Goal: Task Accomplishment & Management: Complete application form

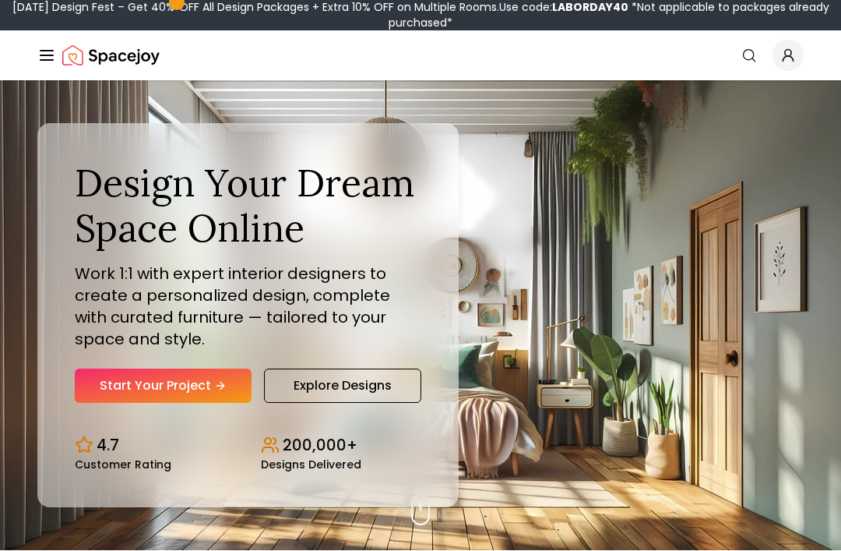
scroll to position [44, 0]
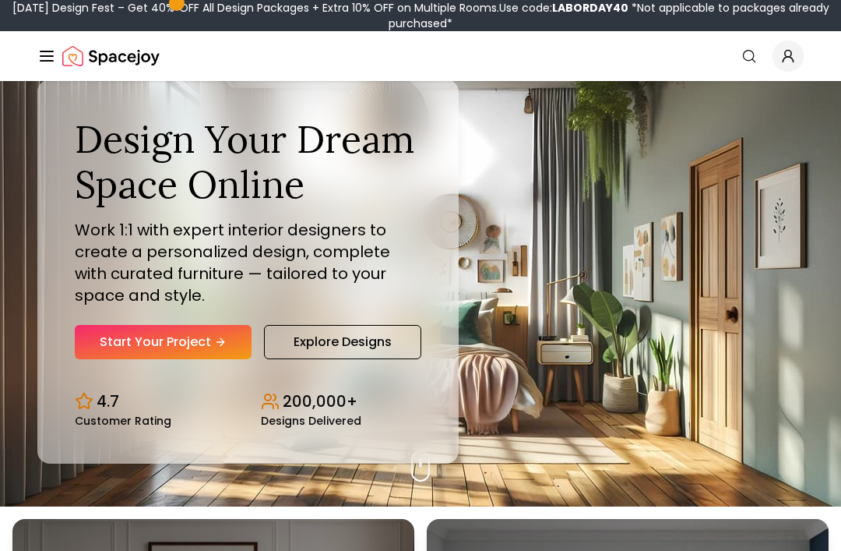
click at [208, 359] on link "Start Your Project" at bounding box center [163, 342] width 177 height 34
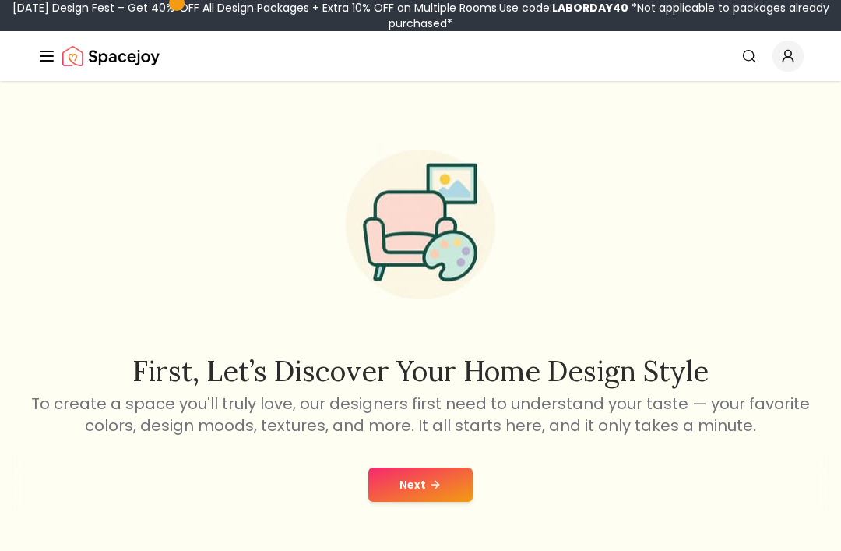
click at [435, 495] on button "Next" at bounding box center [420, 484] width 104 height 34
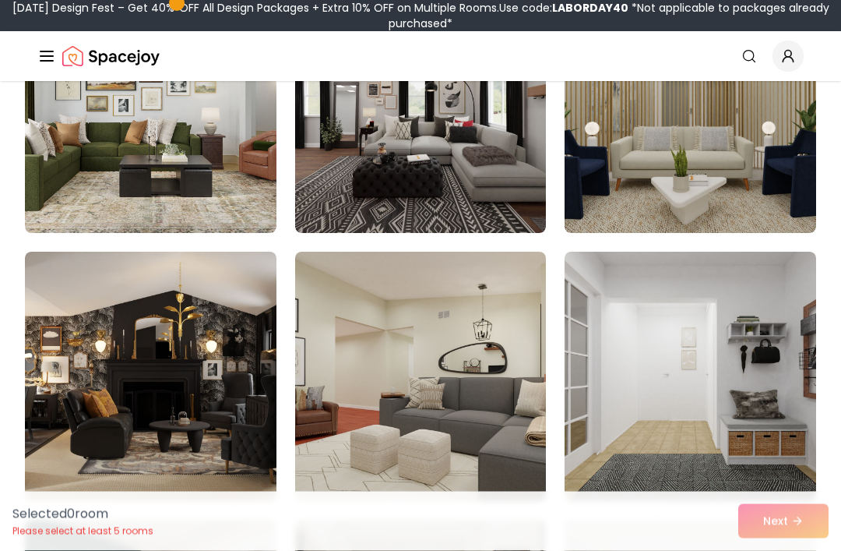
scroll to position [7482, 0]
click at [229, 155] on img at bounding box center [151, 108] width 252 height 249
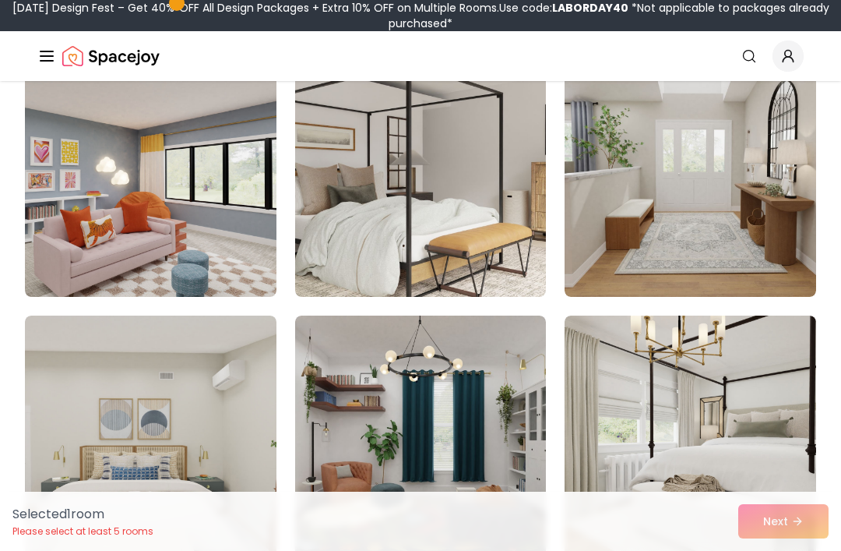
click at [781, 169] on img at bounding box center [691, 172] width 252 height 249
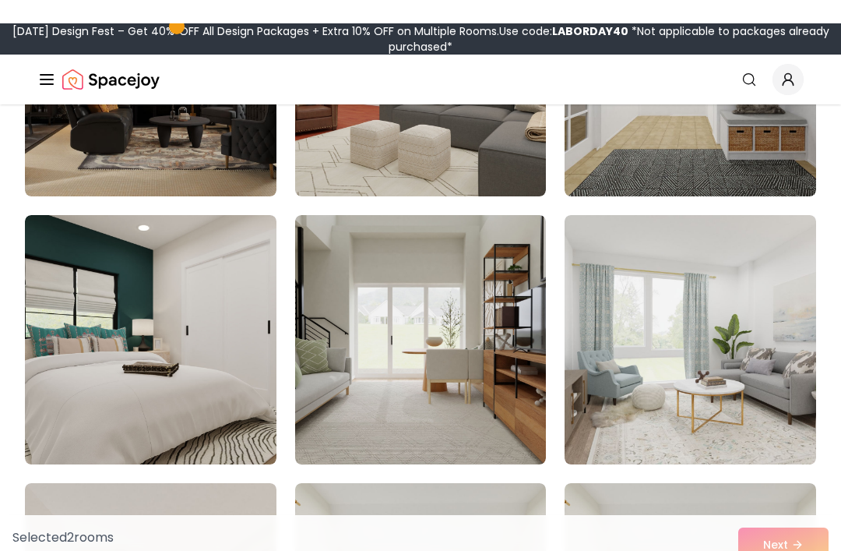
scroll to position [7785, 0]
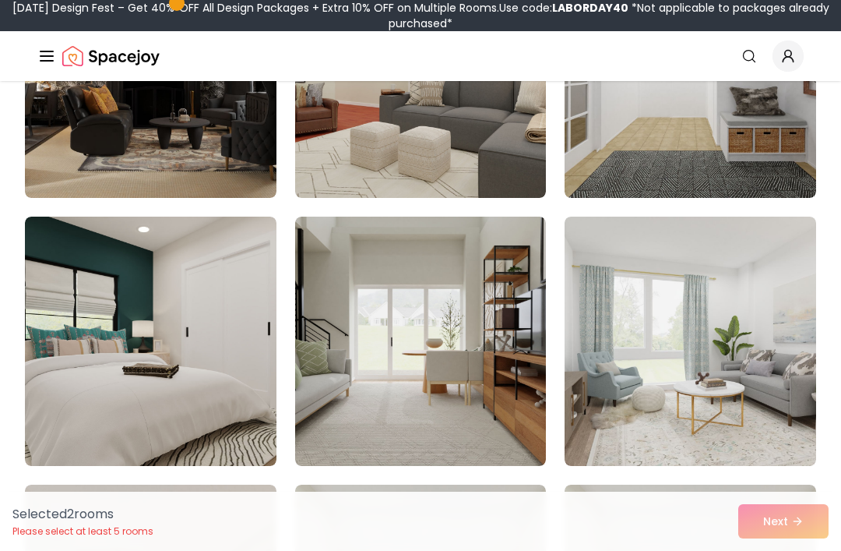
click at [768, 283] on img at bounding box center [691, 341] width 252 height 249
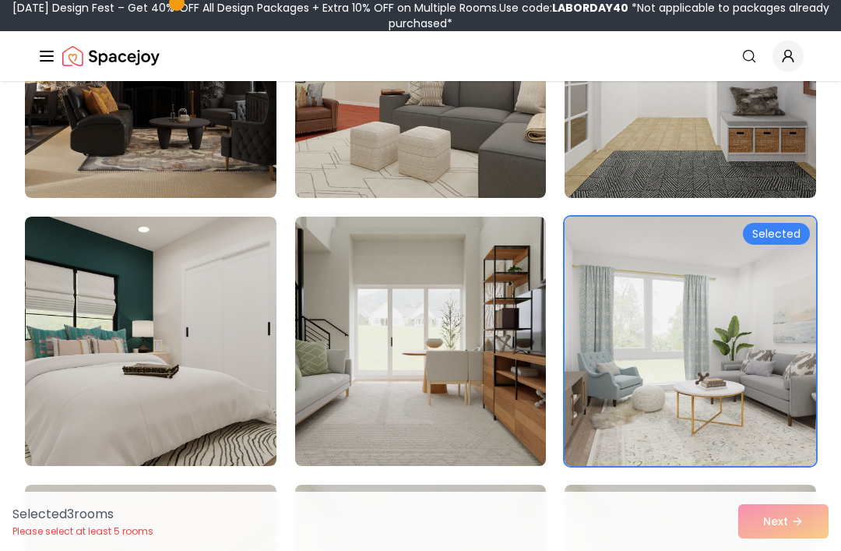
click at [784, 550] on div "Selected 3 room s Please select at least 5 rooms Next" at bounding box center [420, 521] width 841 height 59
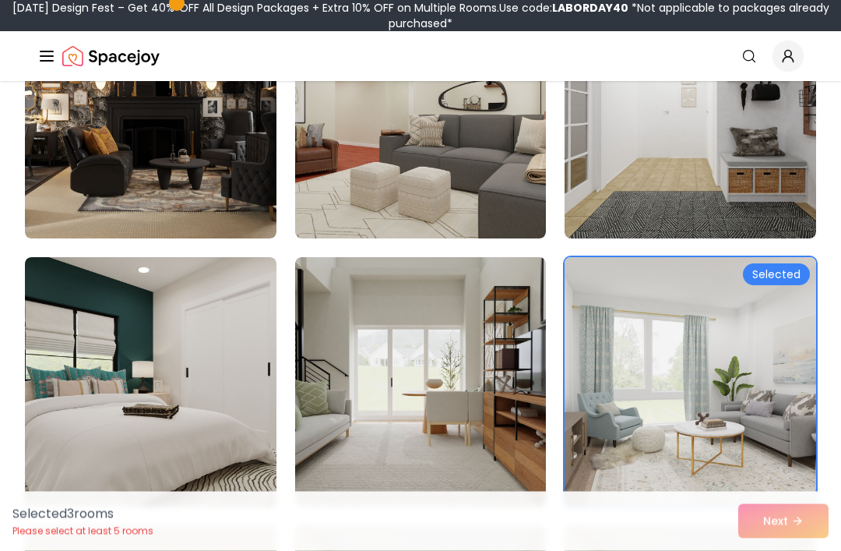
scroll to position [7742, 0]
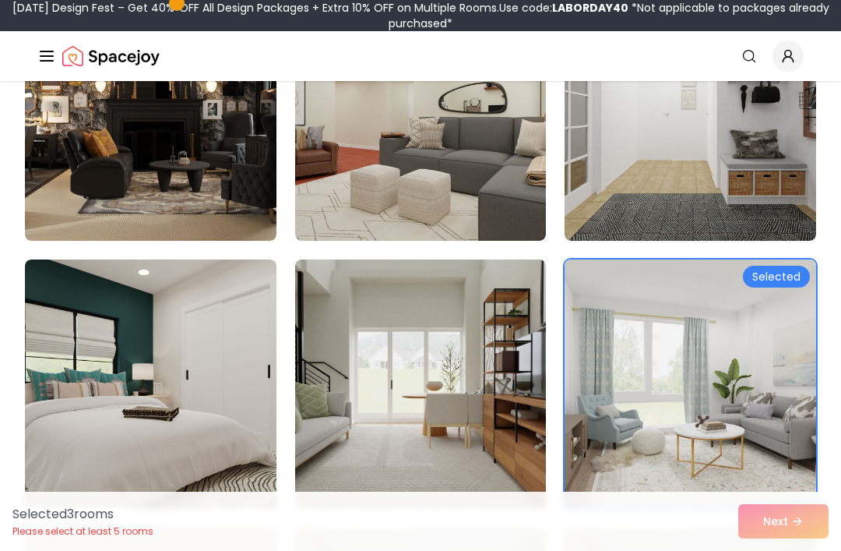
click at [795, 550] on div "Selected 3 room s Please select at least 5 rooms Next" at bounding box center [420, 521] width 841 height 59
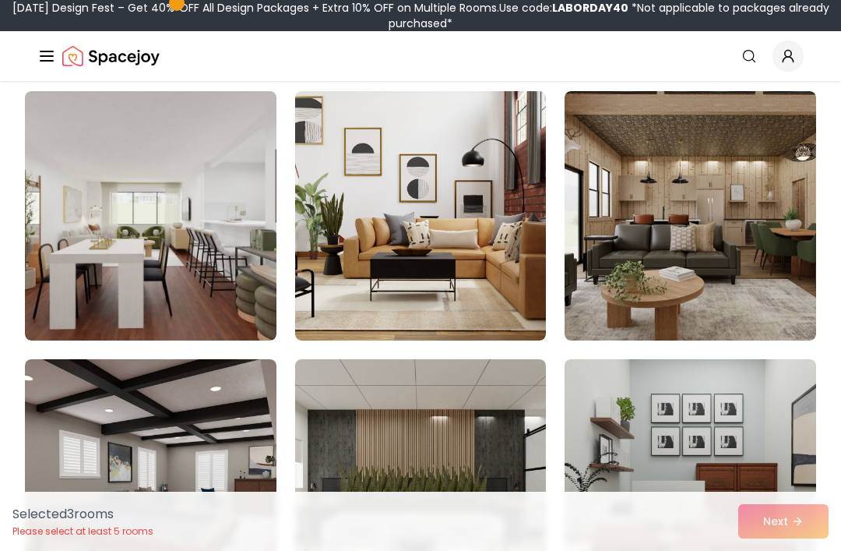
scroll to position [6302, 0]
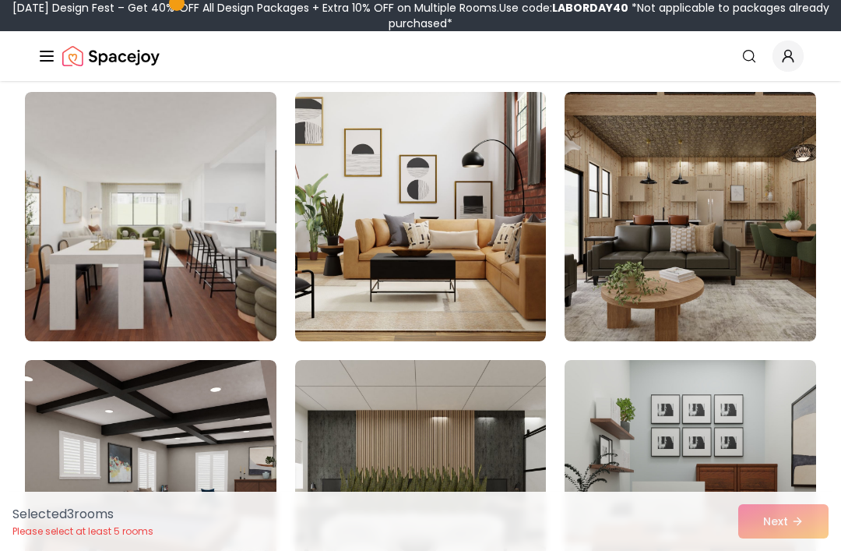
click at [775, 244] on img at bounding box center [691, 216] width 252 height 249
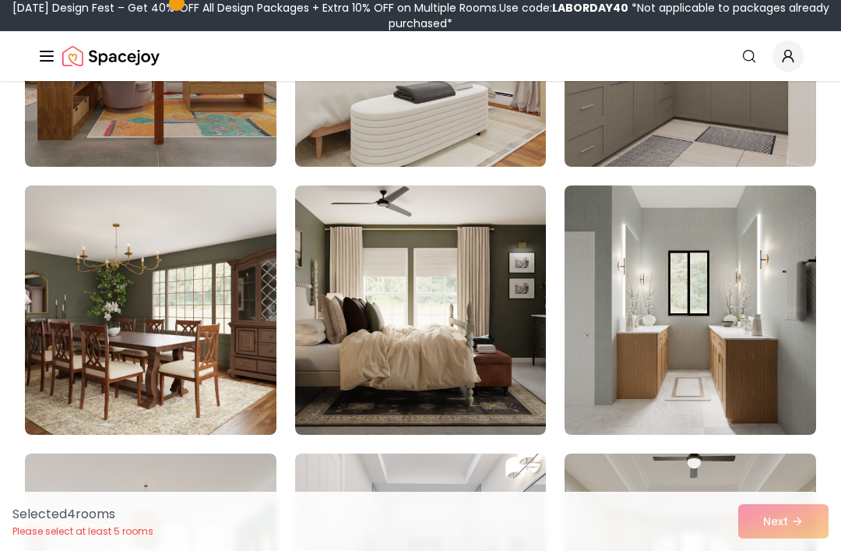
scroll to position [5672, 0]
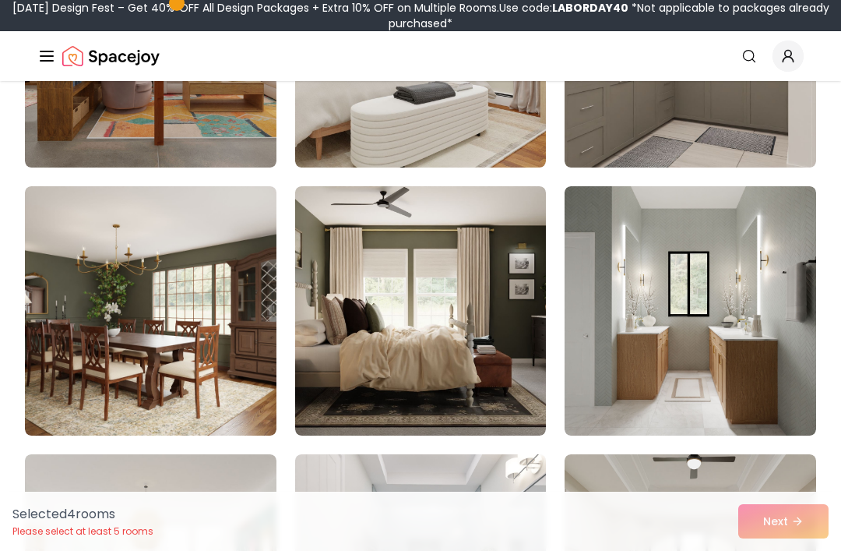
click at [226, 302] on img at bounding box center [151, 310] width 252 height 249
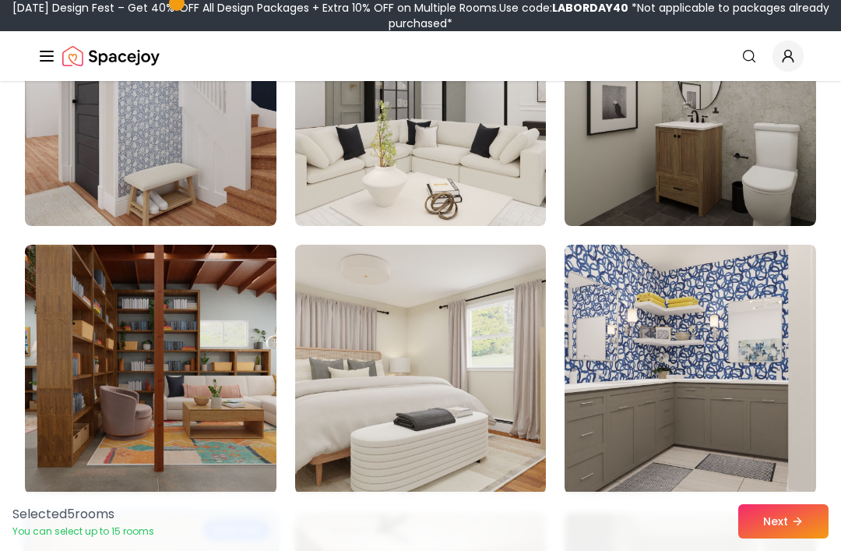
scroll to position [5345, 0]
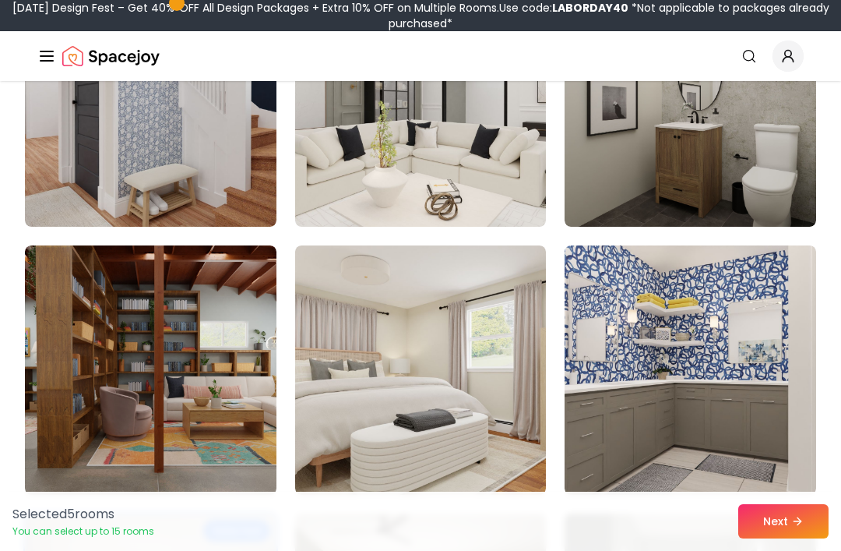
click at [800, 538] on button "Next" at bounding box center [783, 521] width 90 height 34
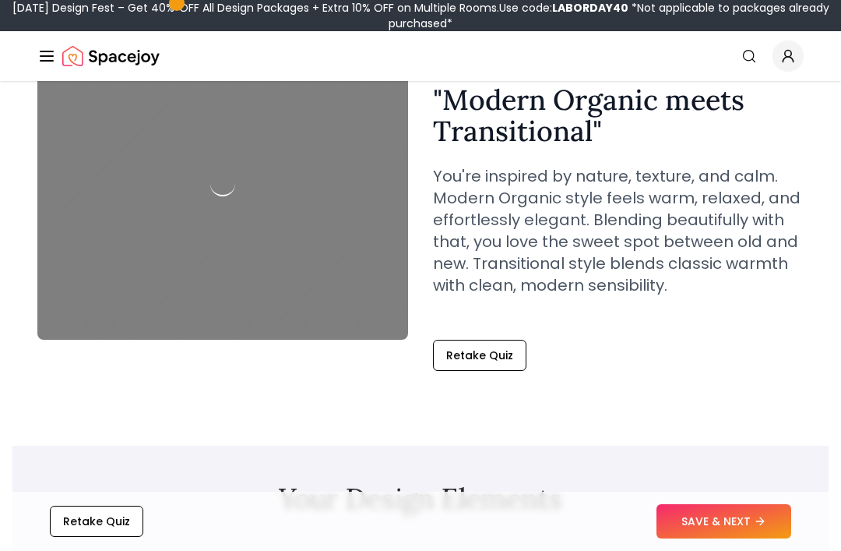
scroll to position [153, 0]
click at [766, 538] on button "SAVE & NEXT" at bounding box center [724, 521] width 135 height 34
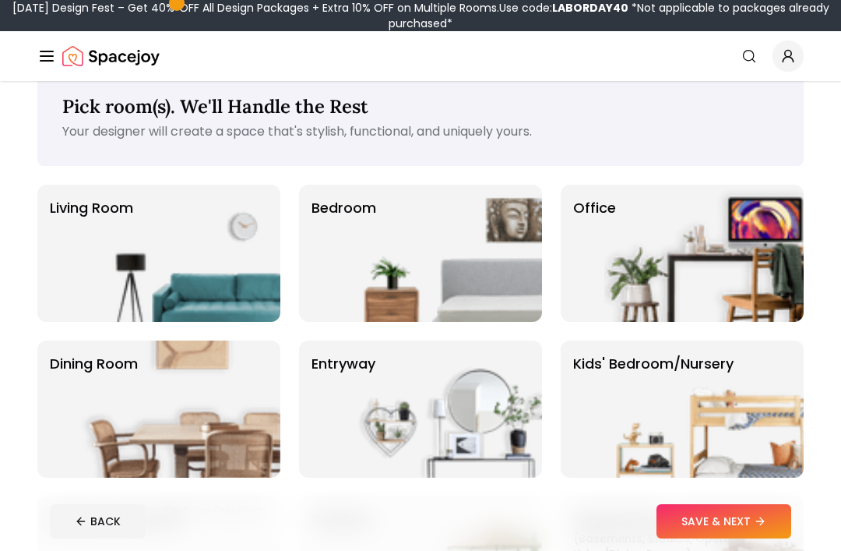
scroll to position [36, 0]
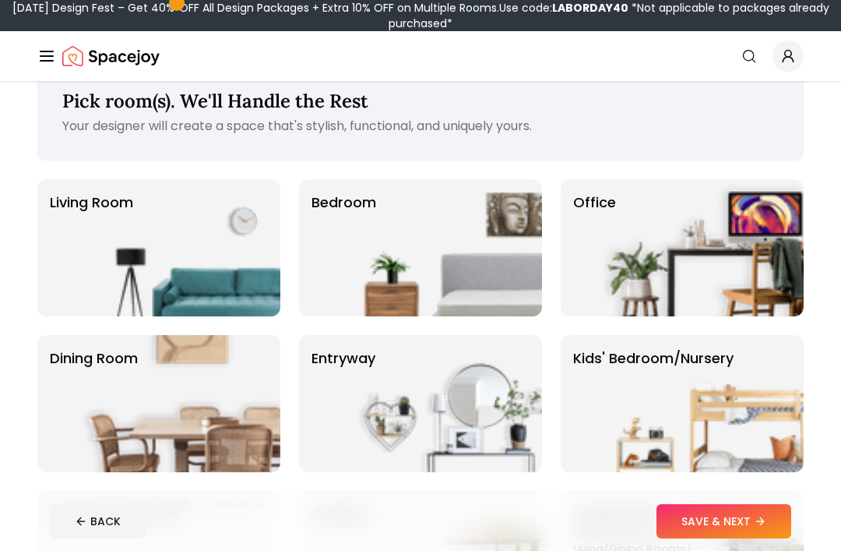
click at [248, 263] on img at bounding box center [180, 247] width 199 height 137
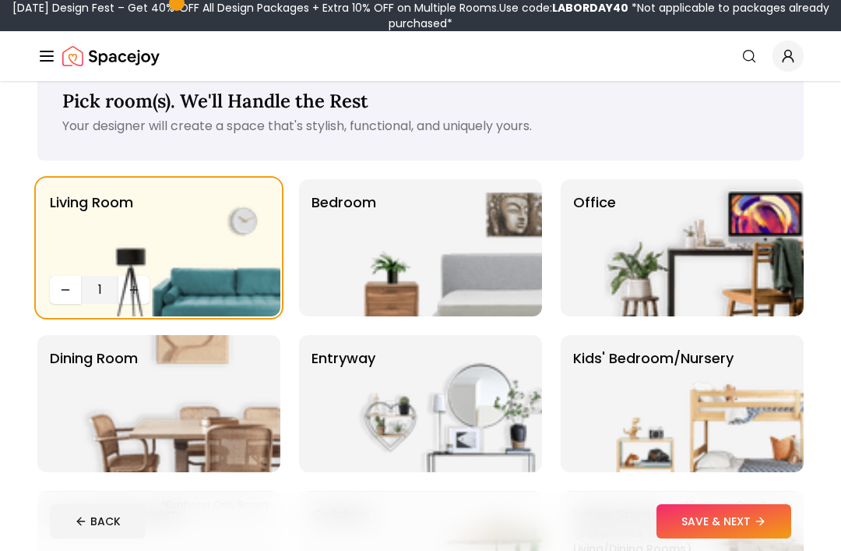
click at [435, 244] on img at bounding box center [442, 247] width 199 height 137
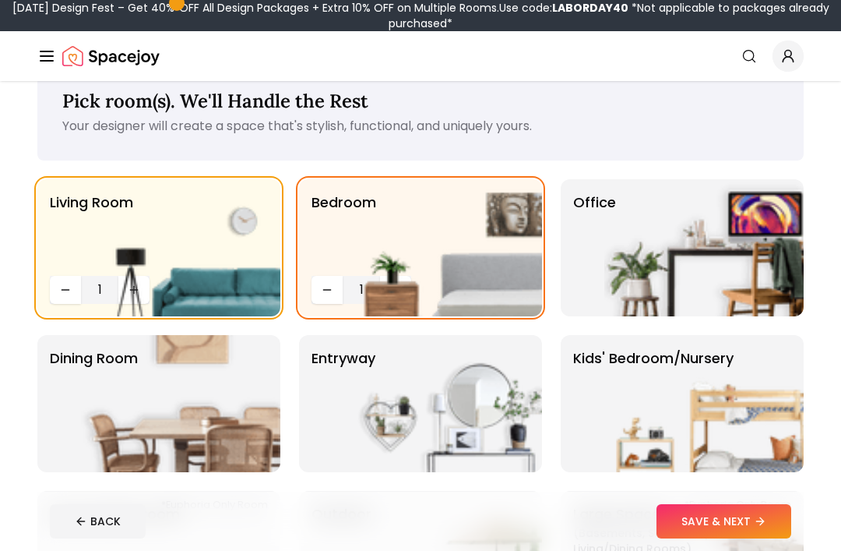
click at [228, 407] on img at bounding box center [180, 403] width 199 height 137
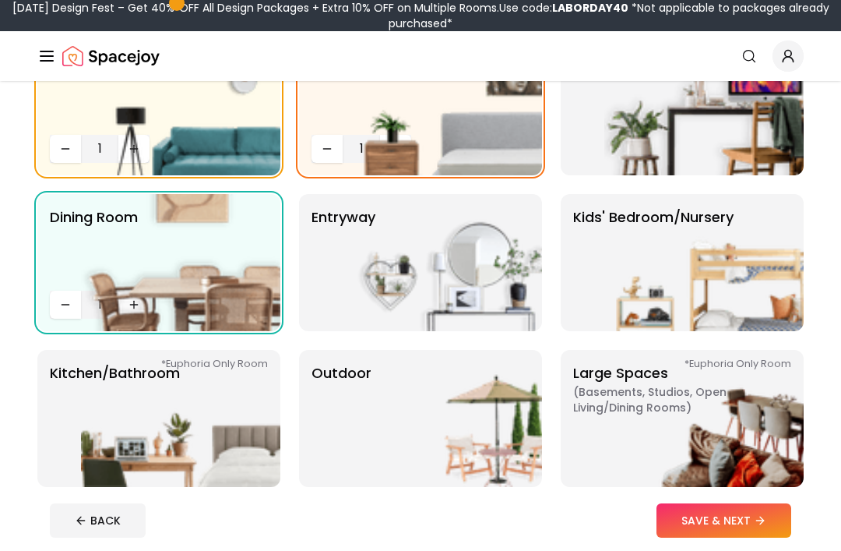
scroll to position [178, 0]
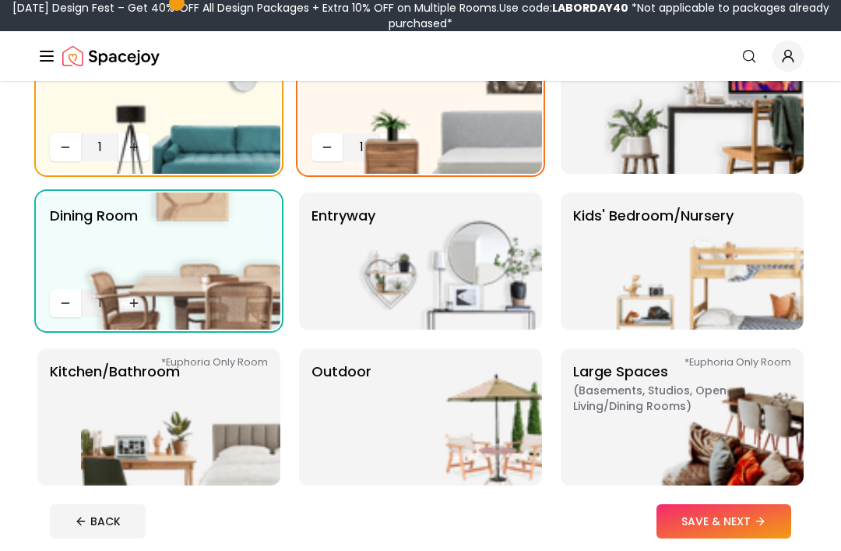
click at [501, 291] on img at bounding box center [442, 260] width 199 height 137
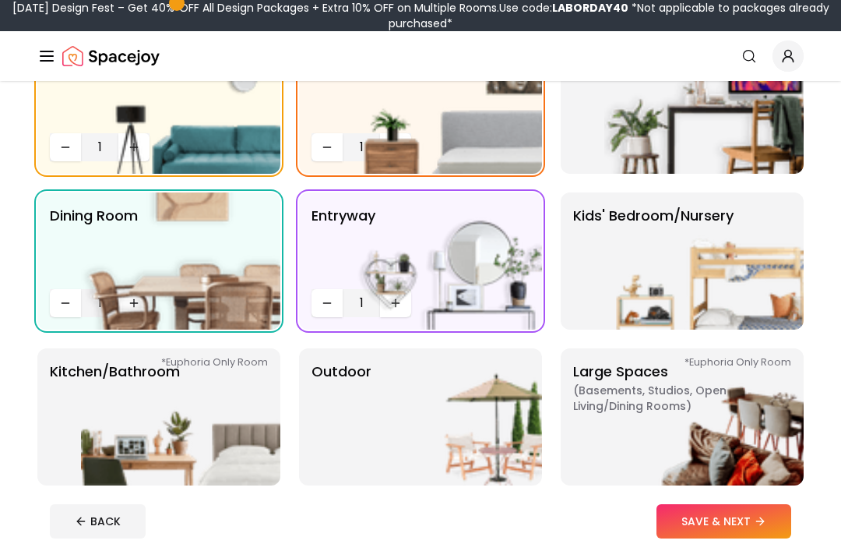
click at [246, 418] on img at bounding box center [180, 416] width 199 height 137
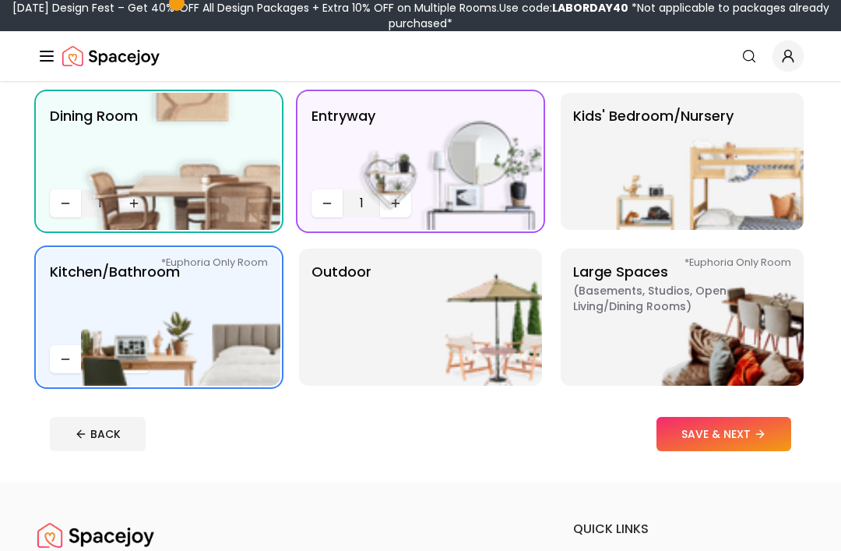
scroll to position [281, 0]
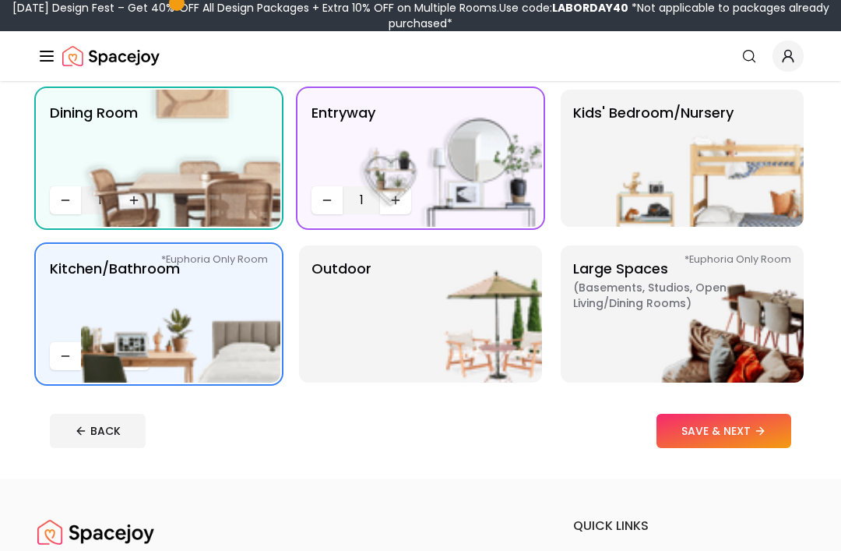
click at [734, 427] on button "SAVE & NEXT" at bounding box center [724, 431] width 135 height 34
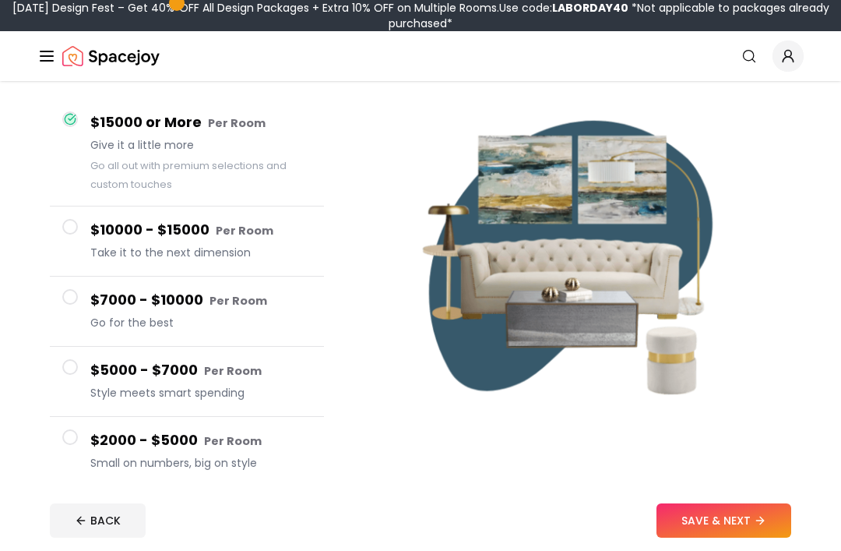
scroll to position [129, 0]
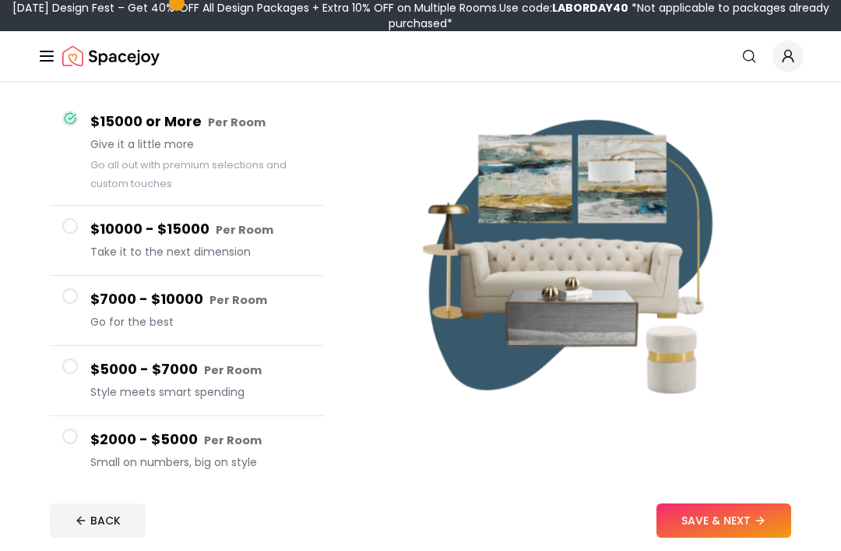
click at [735, 538] on button "SAVE & NEXT" at bounding box center [724, 521] width 135 height 34
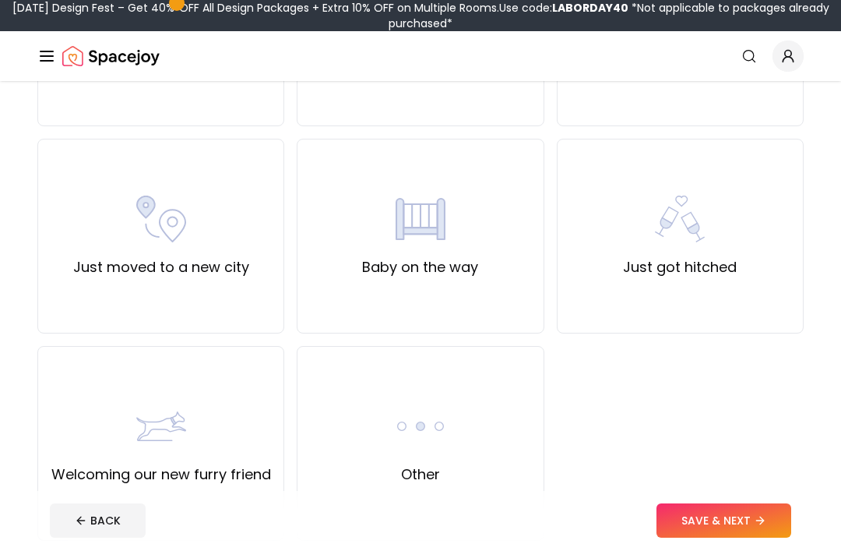
scroll to position [491, 0]
click at [499, 473] on div "Other" at bounding box center [420, 443] width 247 height 195
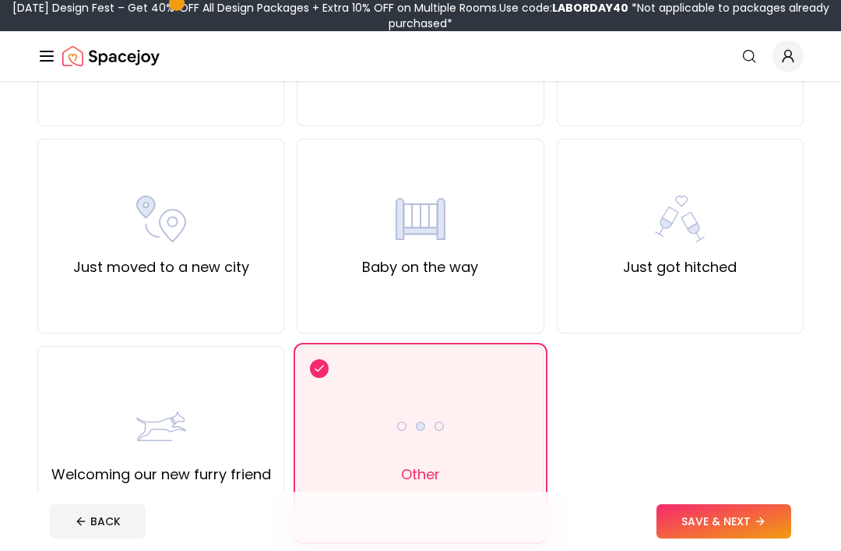
click at [749, 538] on button "SAVE & NEXT" at bounding box center [724, 521] width 135 height 34
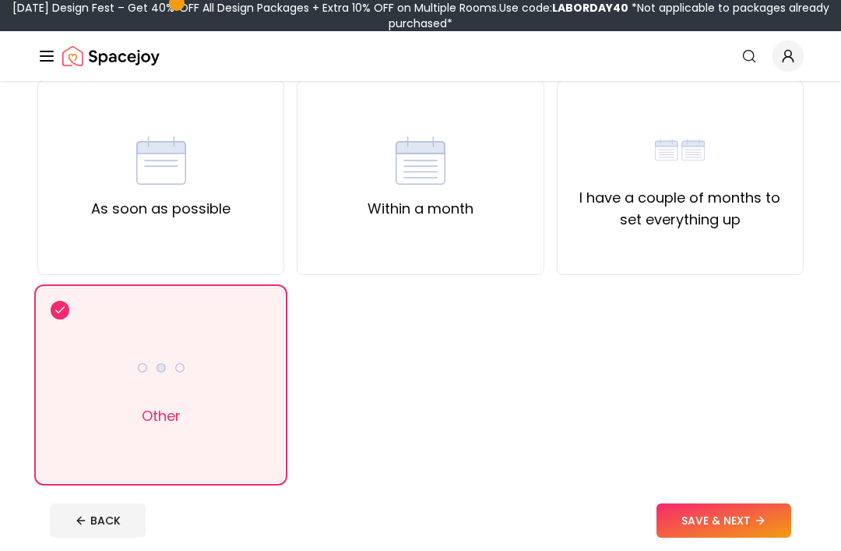
scroll to position [138, 0]
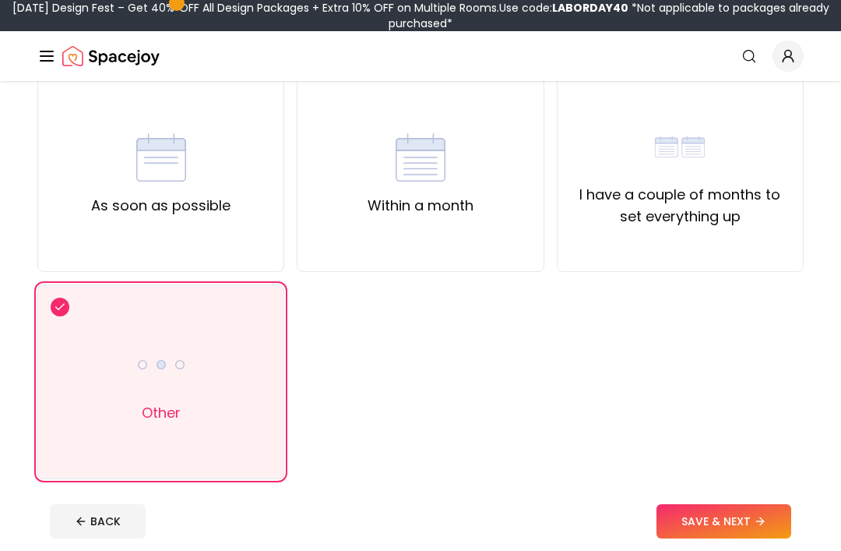
click at [744, 521] on button "SAVE & NEXT" at bounding box center [724, 521] width 135 height 34
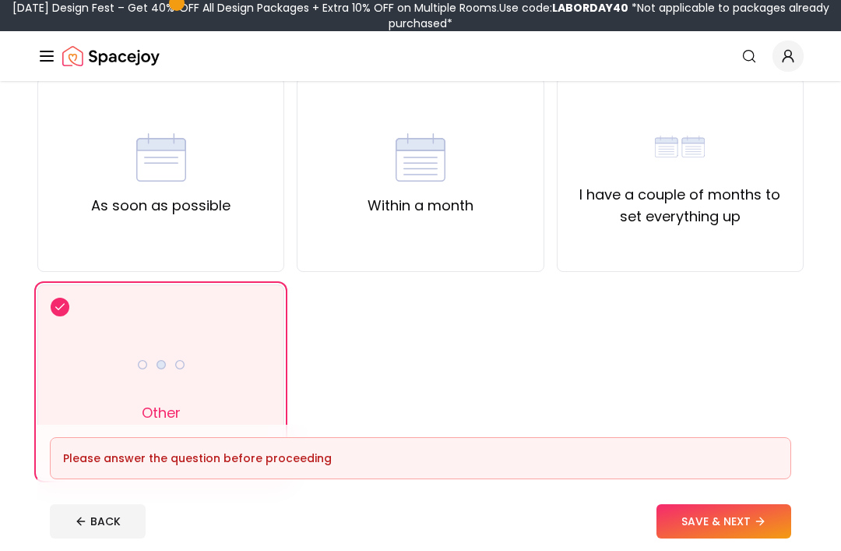
click at [228, 392] on div "Other" at bounding box center [160, 381] width 247 height 195
click at [668, 248] on div "I have a couple of months to set everything up" at bounding box center [680, 174] width 247 height 195
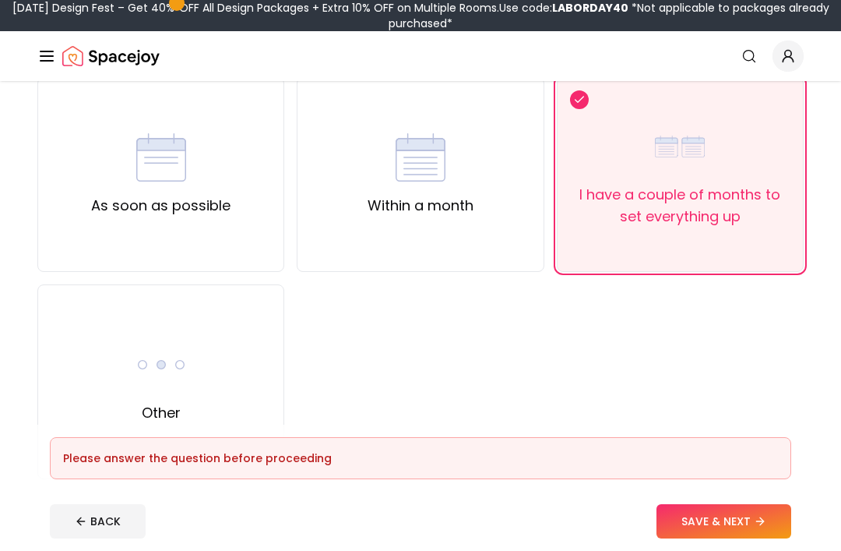
click at [738, 538] on button "SAVE & NEXT" at bounding box center [724, 521] width 135 height 34
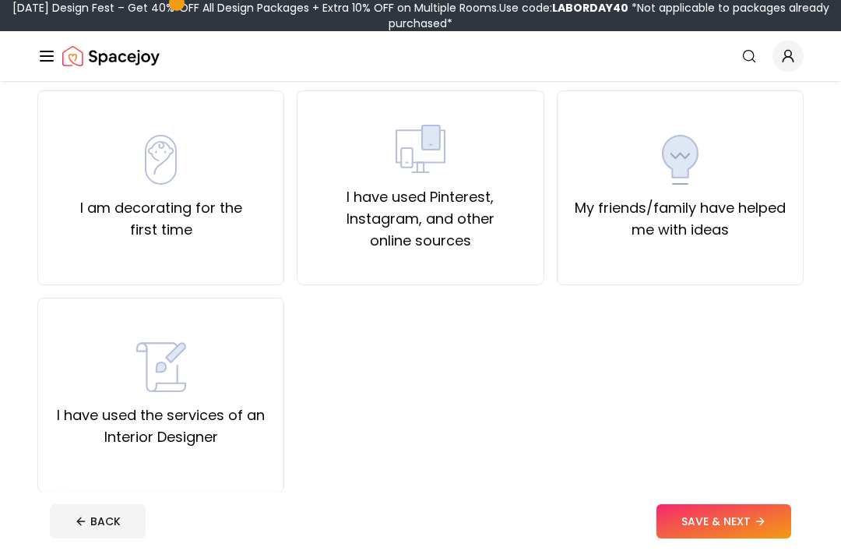
scroll to position [45, 0]
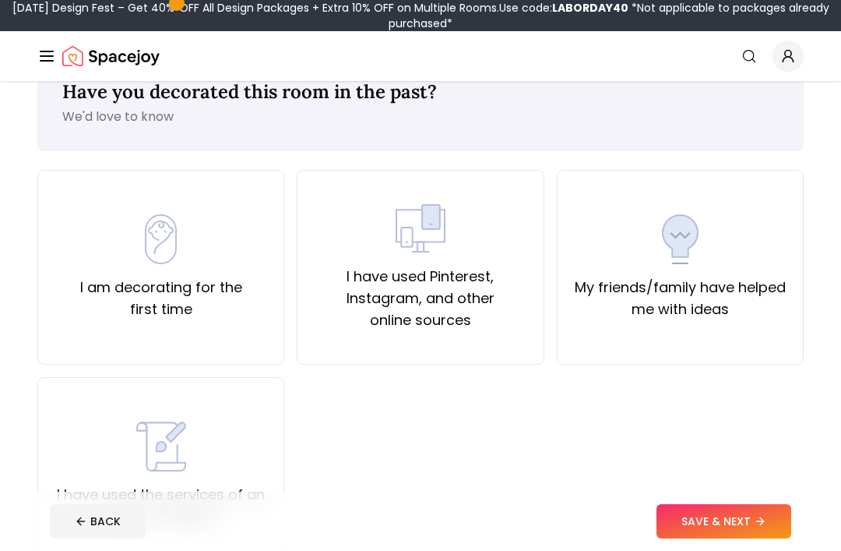
click at [496, 301] on label "I have used Pinterest, Instagram, and other online sources" at bounding box center [420, 298] width 220 height 65
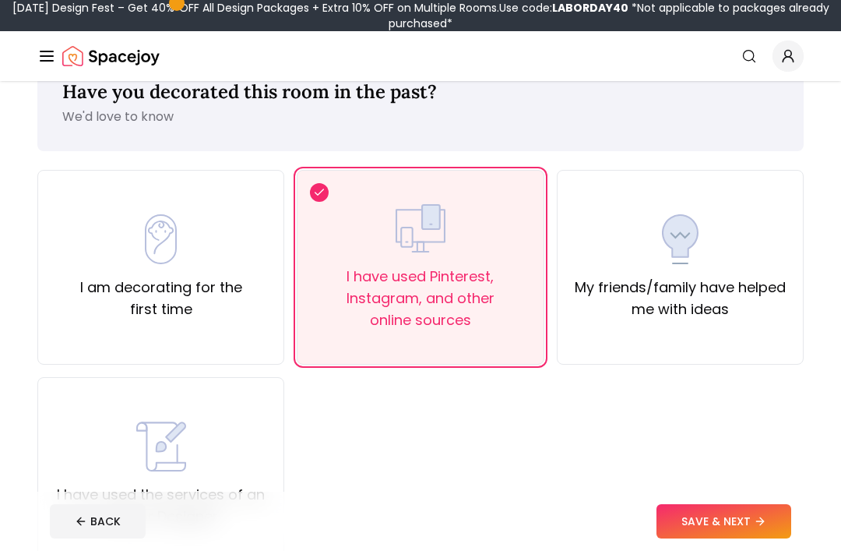
click at [730, 538] on button "SAVE & NEXT" at bounding box center [724, 521] width 135 height 34
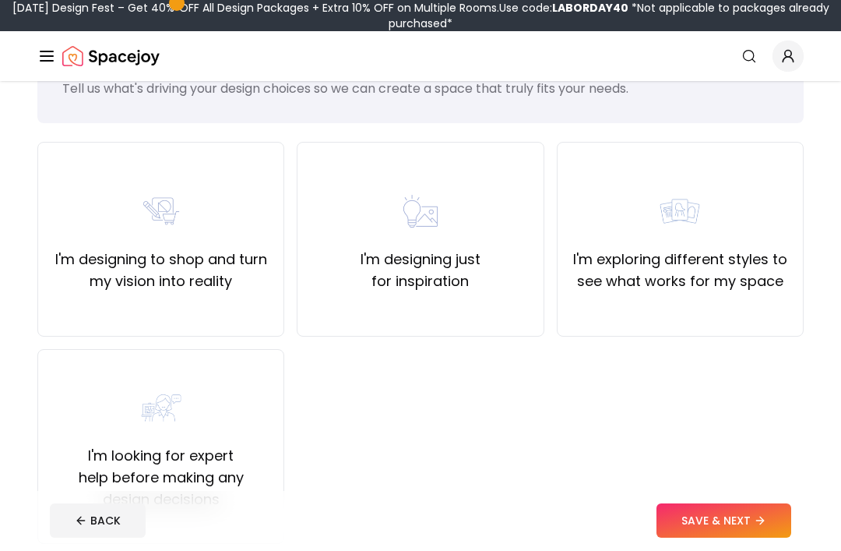
scroll to position [79, 0]
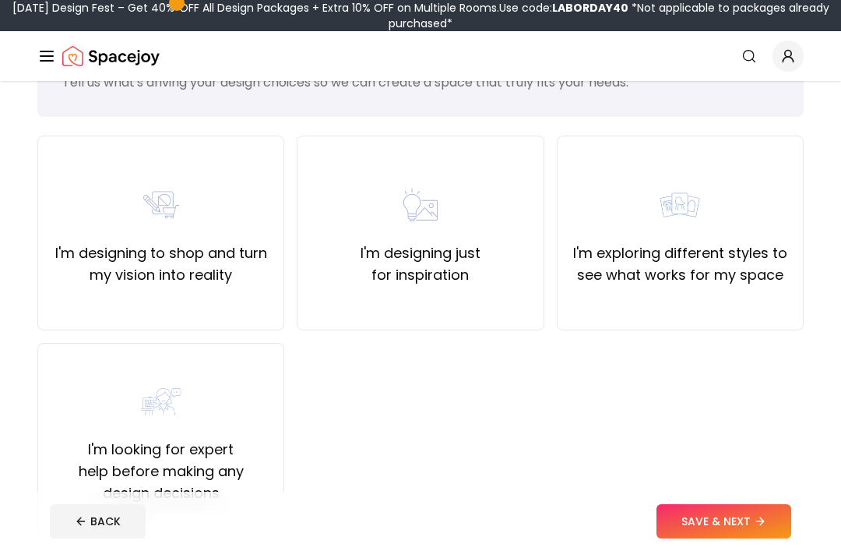
click at [442, 248] on label "I'm designing just for inspiration" at bounding box center [420, 264] width 220 height 44
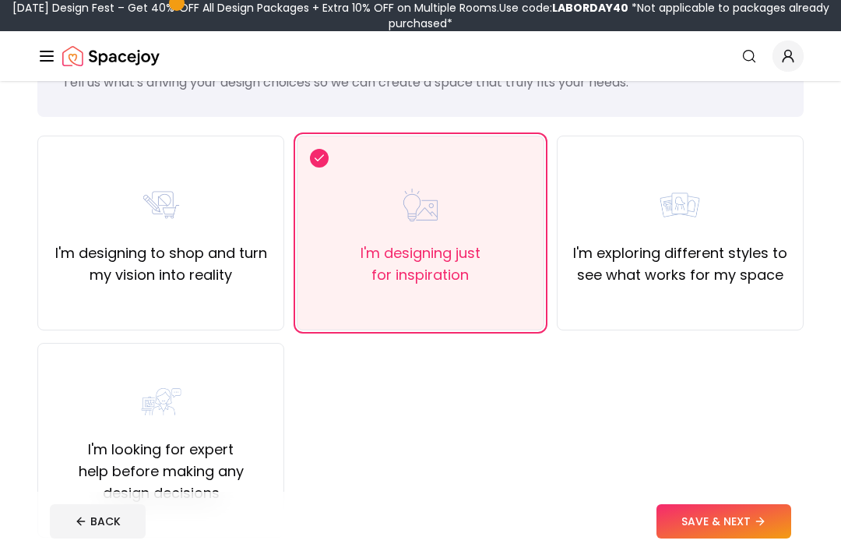
click at [730, 538] on button "SAVE & NEXT" at bounding box center [724, 521] width 135 height 34
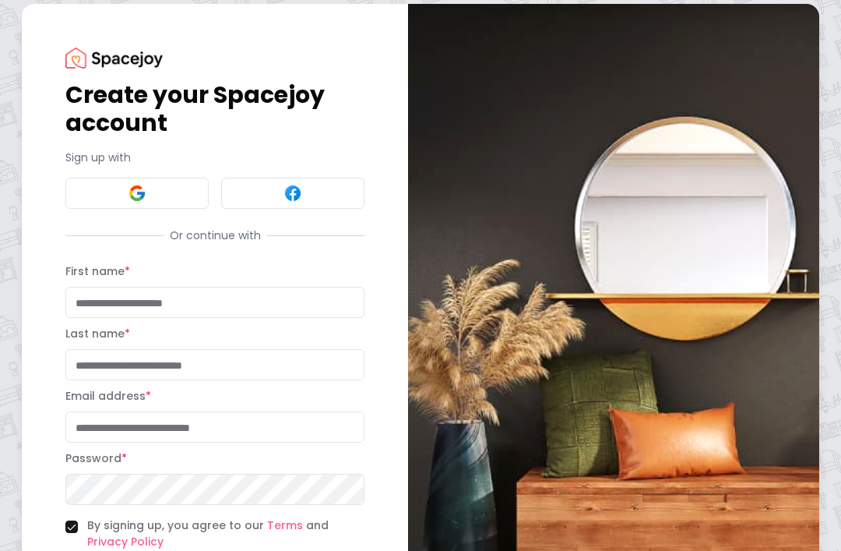
scroll to position [86, 0]
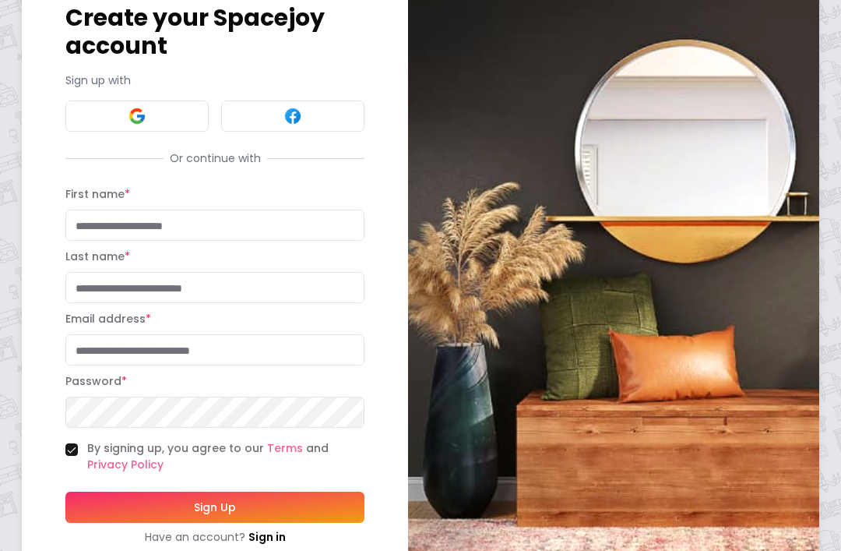
click at [341, 220] on input "First name *" at bounding box center [214, 225] width 299 height 31
type input "*****"
click at [395, 102] on div "Create your Spacejoy account Sign up with Or continue with First name * ***** L…" at bounding box center [215, 257] width 386 height 661
click at [308, 282] on input "Last name *" at bounding box center [214, 287] width 299 height 31
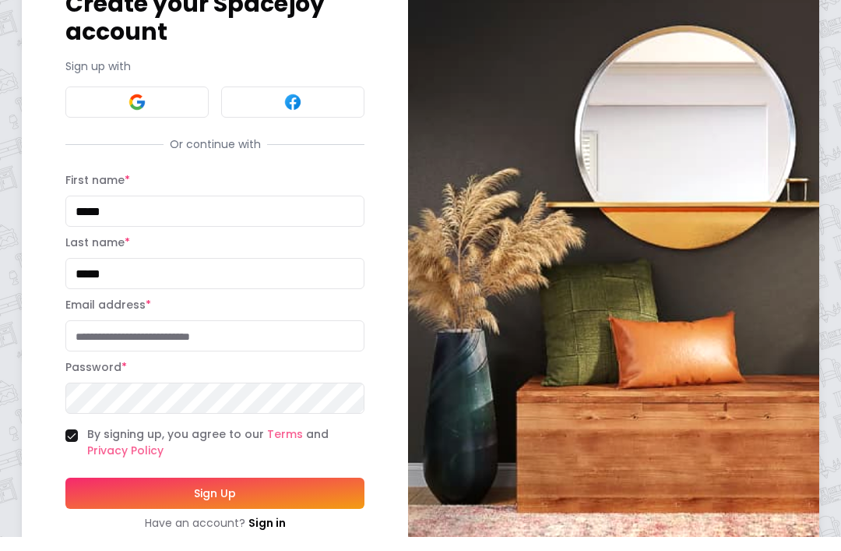
type input "*****"
click at [283, 136] on div "Create your Spacejoy account Sign up with Or continue with First name * ***** L…" at bounding box center [214, 257] width 299 height 574
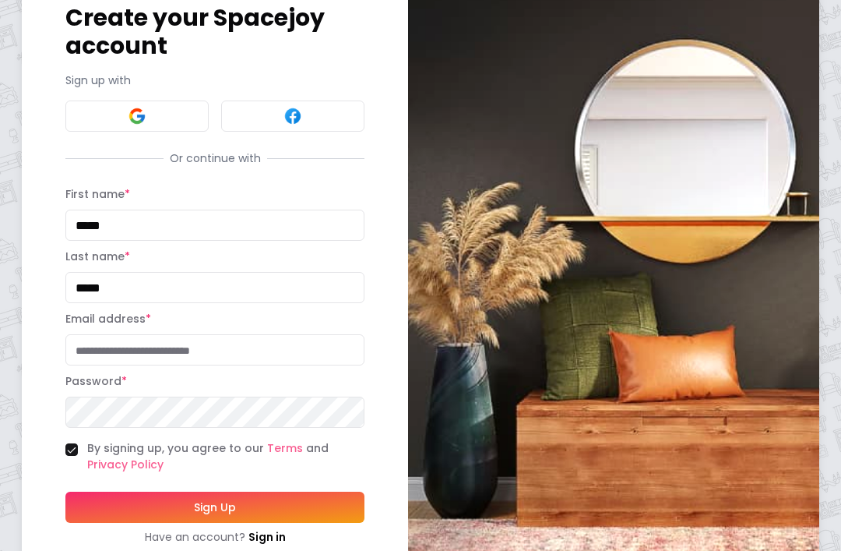
click at [298, 352] on input "Email address *" at bounding box center [214, 349] width 299 height 31
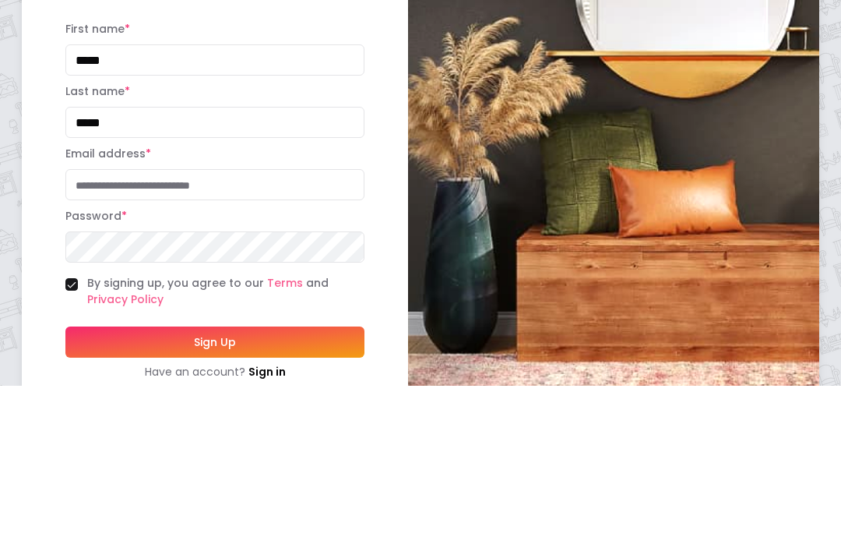
type input "**********"
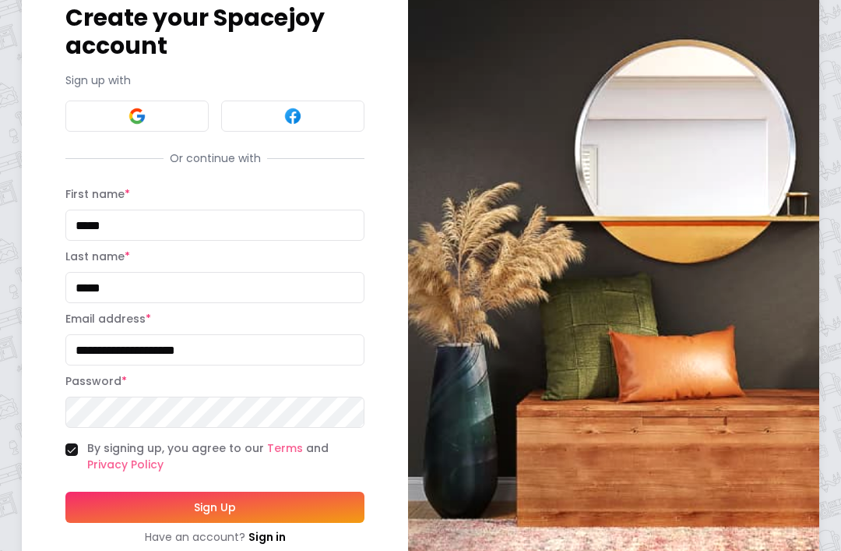
click at [313, 511] on button "Sign Up" at bounding box center [214, 507] width 299 height 31
